Goal: Submit feedback/report problem: Submit feedback/report problem

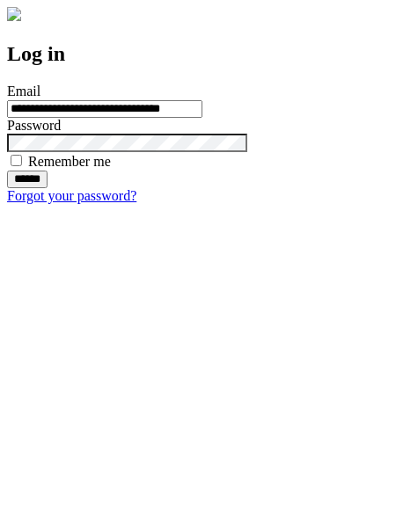
type input "**********"
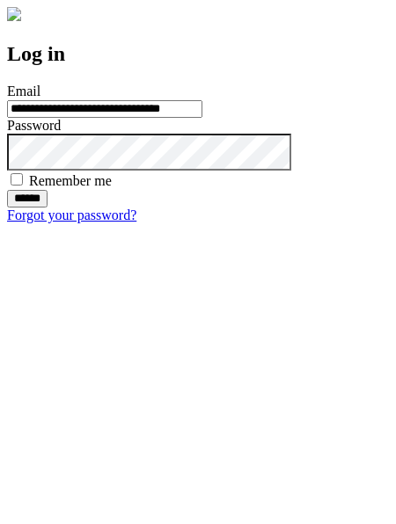
click at [48, 208] on input "******" at bounding box center [27, 199] width 40 height 18
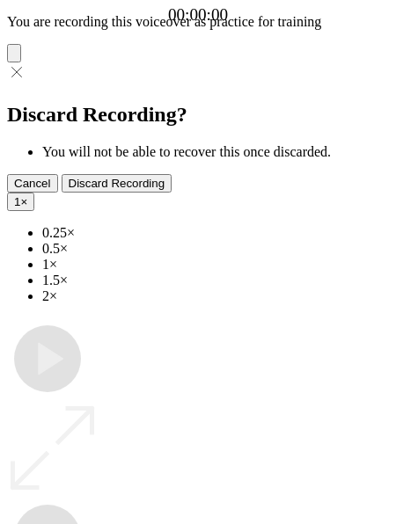
type input "**********"
